Goal: Transaction & Acquisition: Purchase product/service

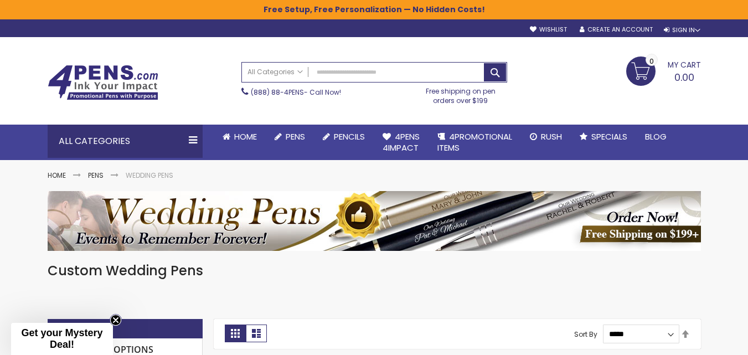
click at [115, 320] on icon "Close teaser" at bounding box center [115, 320] width 4 height 4
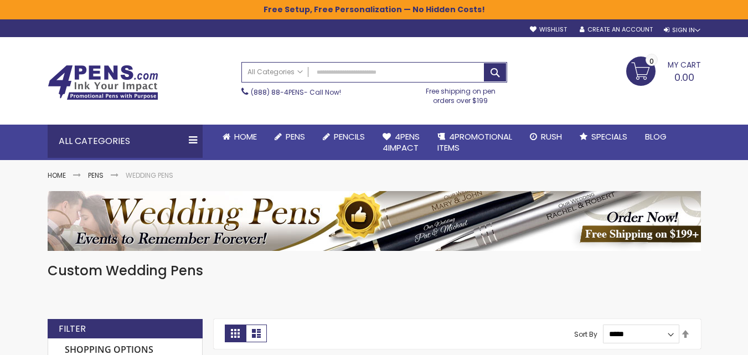
click at [443, 281] on div "Custom Wedding Pens" at bounding box center [374, 284] width 653 height 45
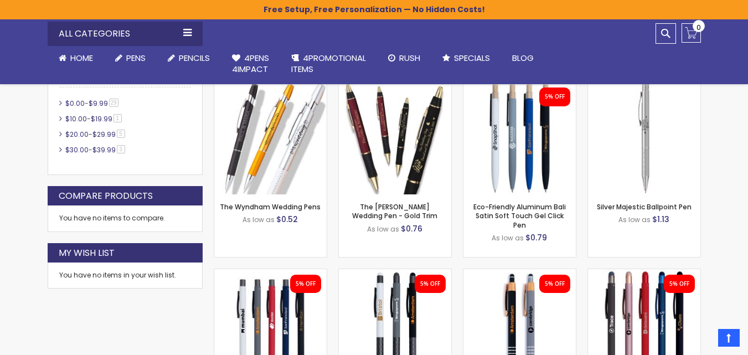
scroll to position [155, 0]
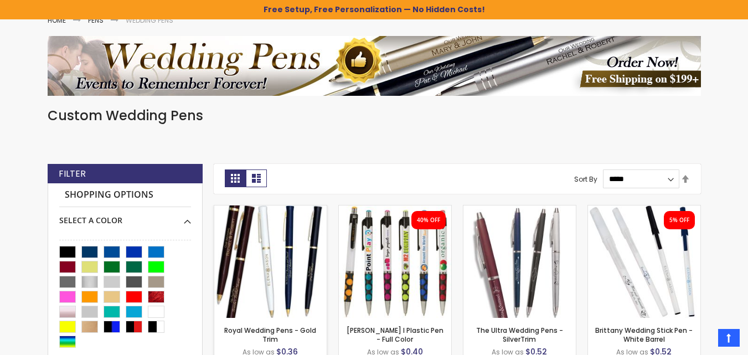
click at [258, 267] on img at bounding box center [270, 261] width 112 height 112
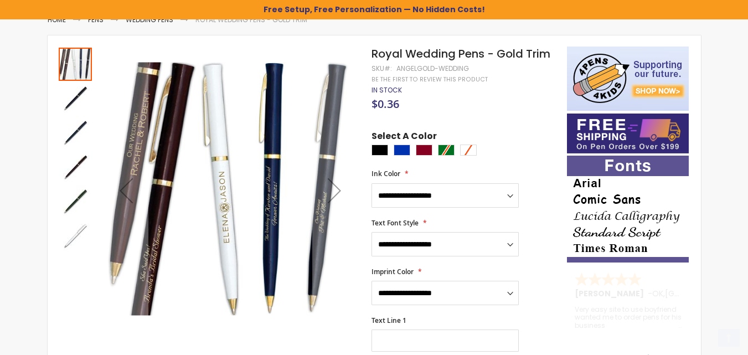
scroll to position [175, 0]
